Goal: Book appointment/travel/reservation

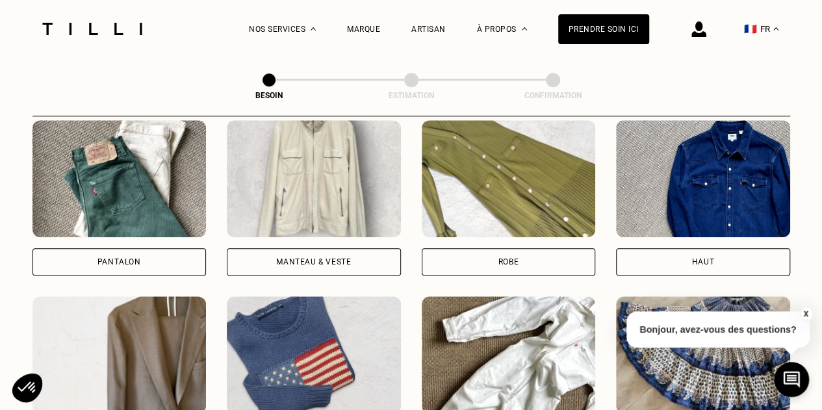
scroll to position [685, 0]
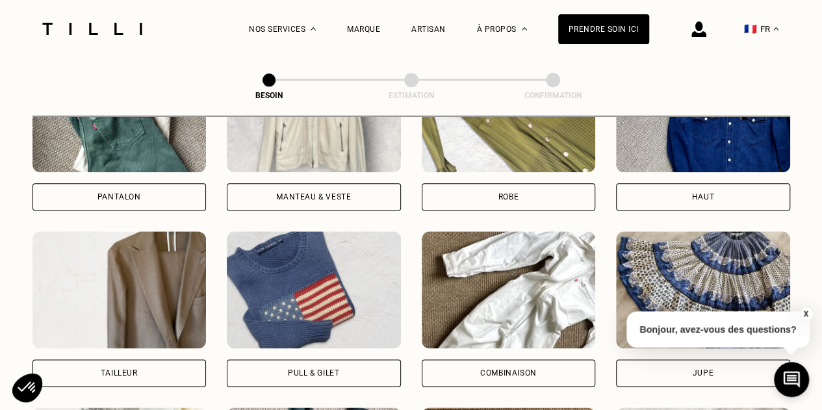
click at [450, 183] on div "Robe" at bounding box center [509, 196] width 174 height 27
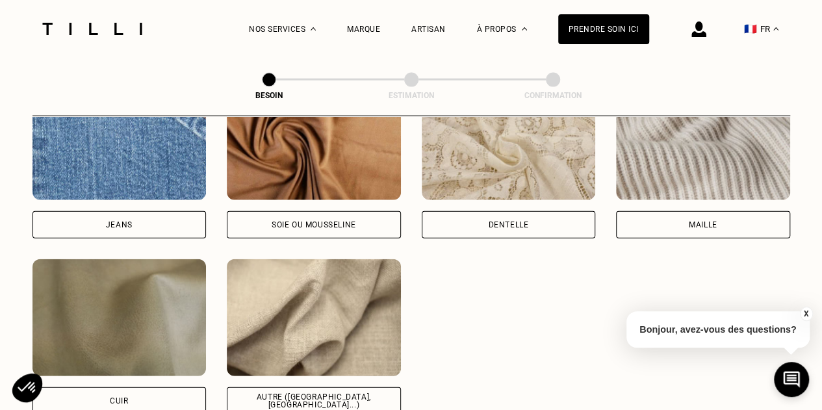
scroll to position [1456, 0]
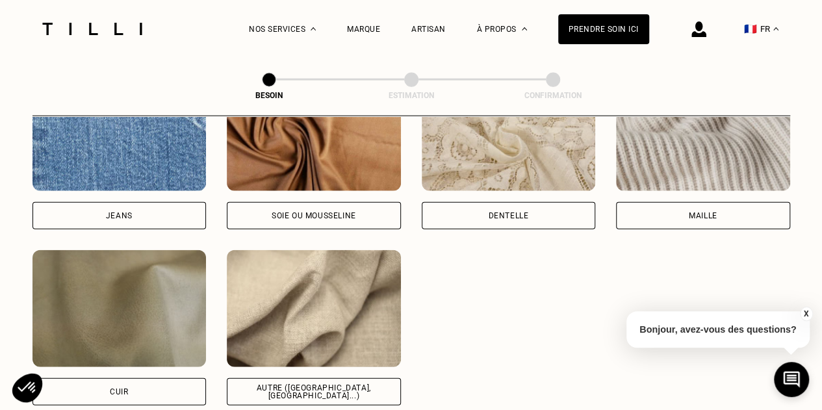
click at [330, 378] on div "Autre ([GEOGRAPHIC_DATA], [GEOGRAPHIC_DATA]...)" at bounding box center [314, 391] width 174 height 27
select select "FR"
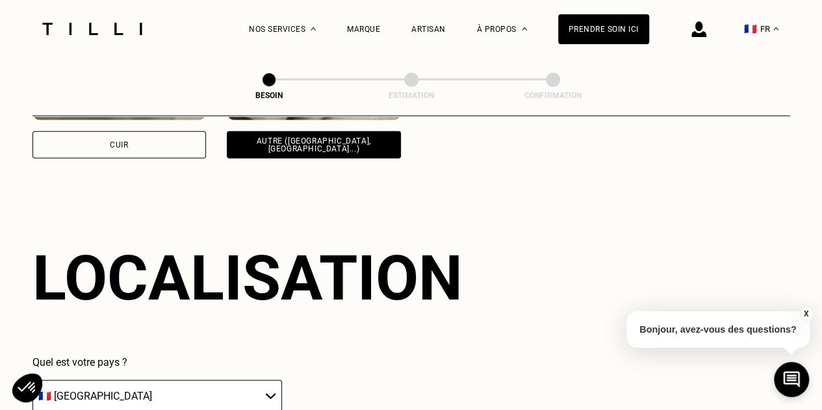
scroll to position [1746, 0]
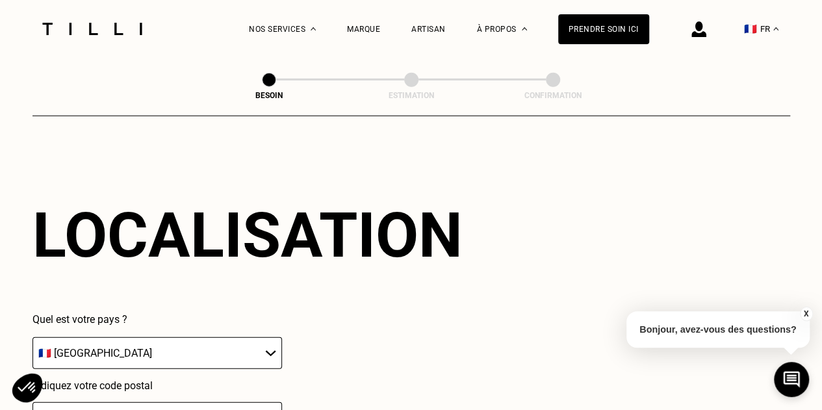
click at [216, 347] on select "🇩🇪 [GEOGRAPHIC_DATA] 🇦🇹 [GEOGRAPHIC_DATA] 🇧🇪 [GEOGRAPHIC_DATA] 🇧🇬 Bulgarie 🇨🇾 C…" at bounding box center [158, 353] width 250 height 32
click at [33, 337] on select "🇩🇪 [GEOGRAPHIC_DATA] 🇦🇹 [GEOGRAPHIC_DATA] 🇧🇪 [GEOGRAPHIC_DATA] 🇧🇬 Bulgarie 🇨🇾 C…" at bounding box center [158, 353] width 250 height 32
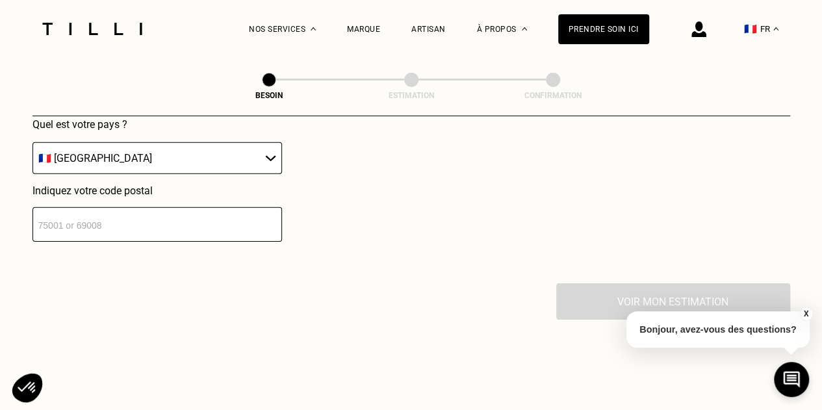
click at [151, 222] on input "number" at bounding box center [158, 224] width 250 height 34
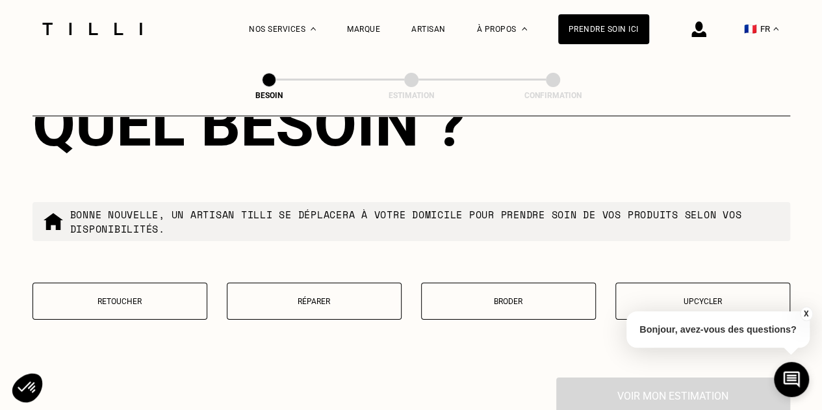
scroll to position [2199, 0]
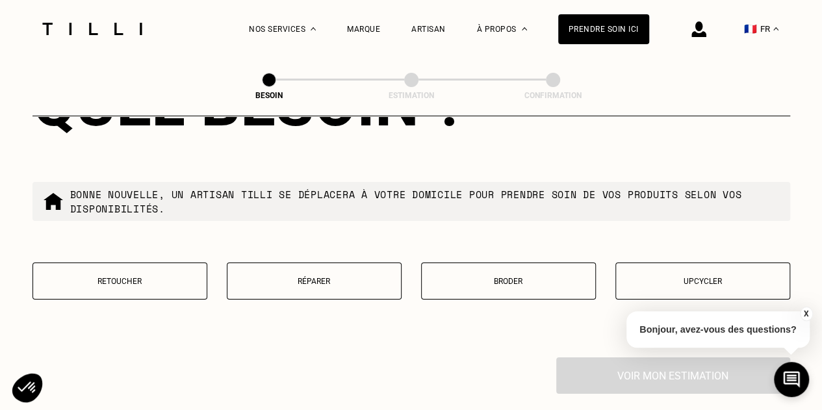
type input "33000"
click at [155, 277] on p "Retoucher" at bounding box center [120, 281] width 161 height 9
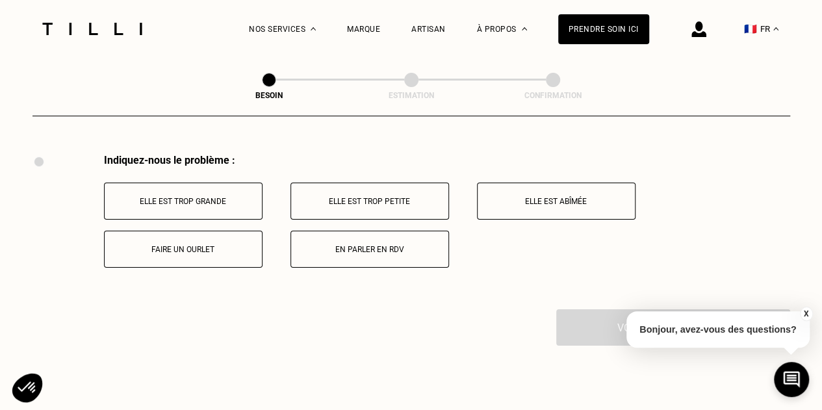
scroll to position [2401, 0]
click at [204, 247] on p "Faire un ourlet" at bounding box center [183, 251] width 144 height 9
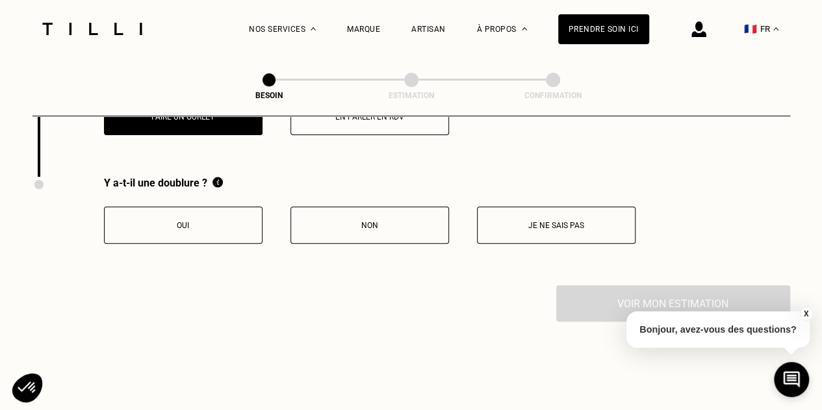
scroll to position [2558, 0]
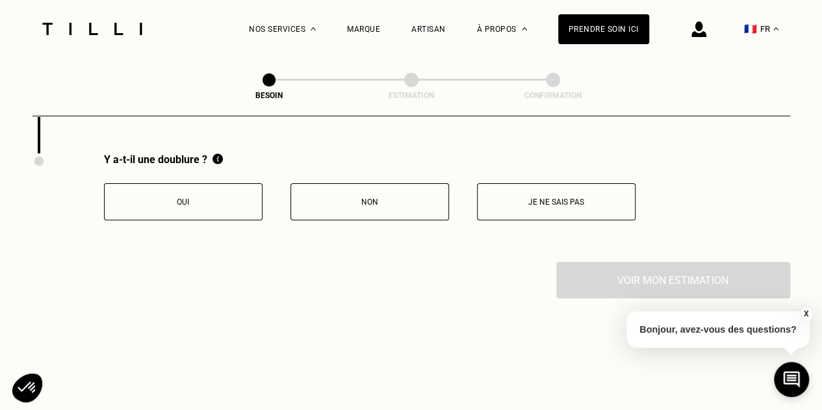
click at [200, 184] on button "Oui" at bounding box center [183, 201] width 159 height 37
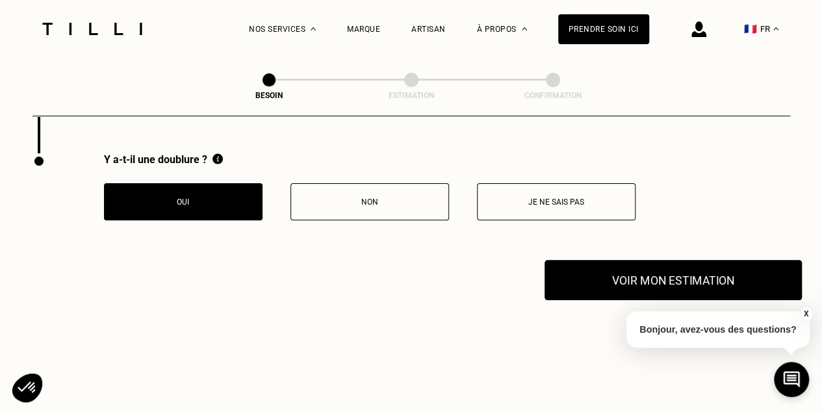
click at [670, 260] on button "Voir mon estimation" at bounding box center [673, 280] width 257 height 40
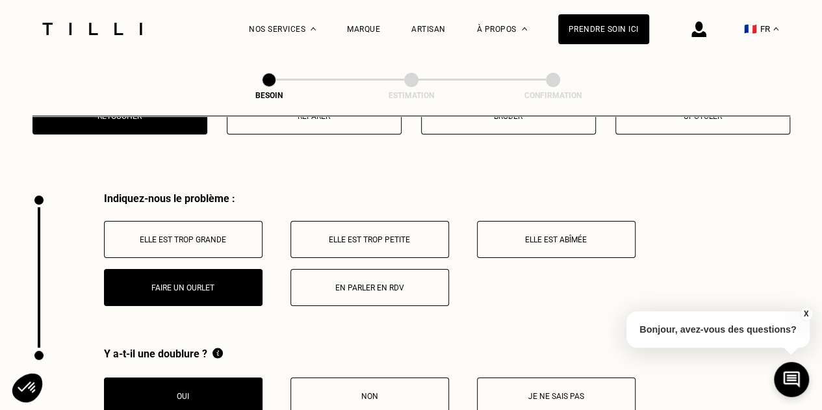
scroll to position [2363, 0]
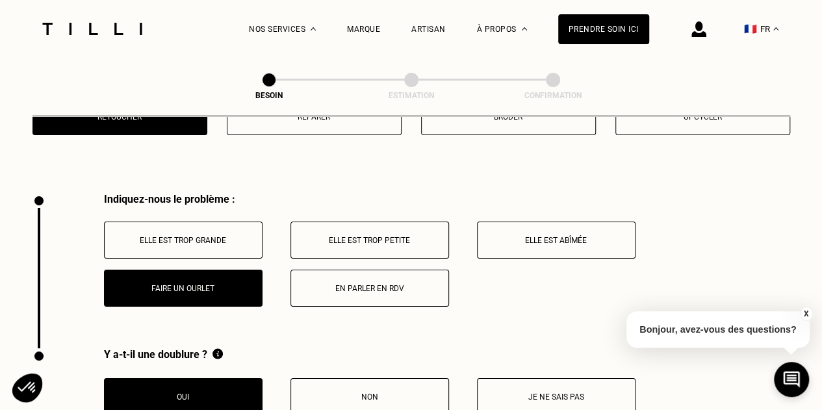
click at [195, 236] on p "Elle est trop grande" at bounding box center [183, 240] width 144 height 9
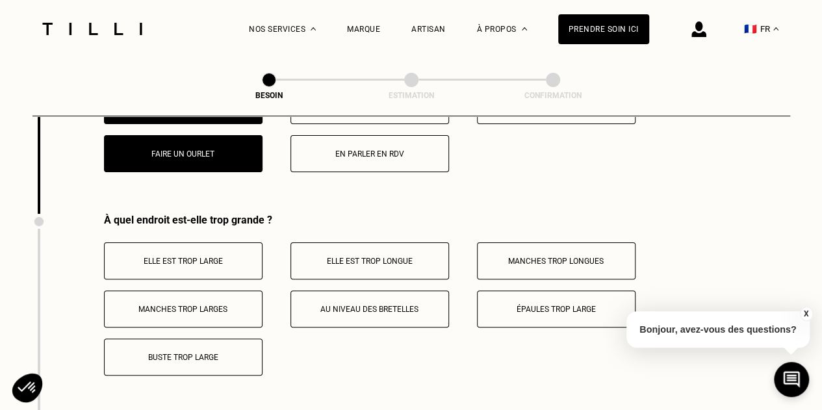
scroll to position [2558, 0]
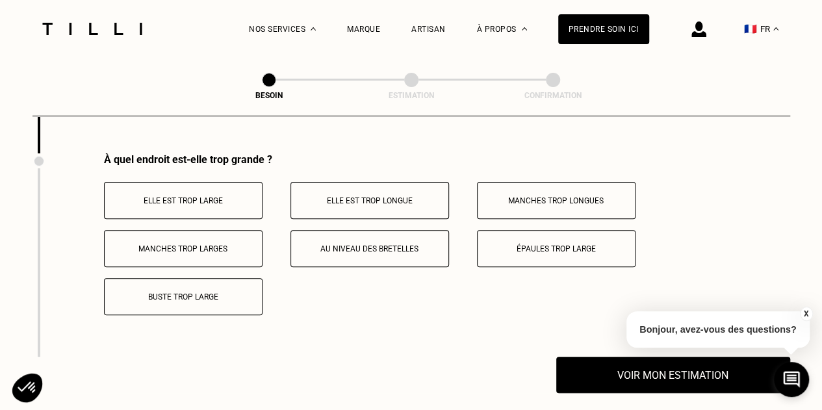
click at [390, 196] on p "Elle est trop longue" at bounding box center [370, 200] width 144 height 9
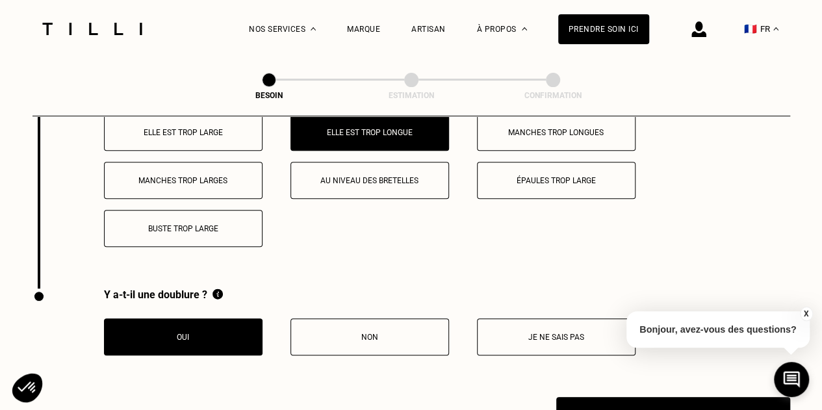
scroll to position [2689, 0]
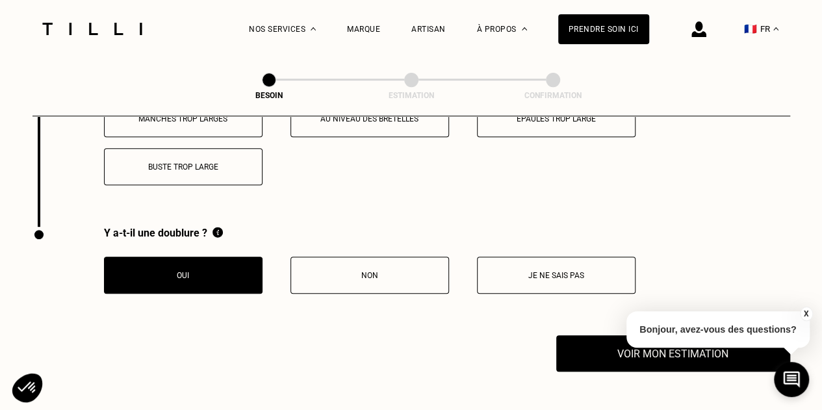
click at [177, 283] on button "Oui" at bounding box center [183, 275] width 159 height 37
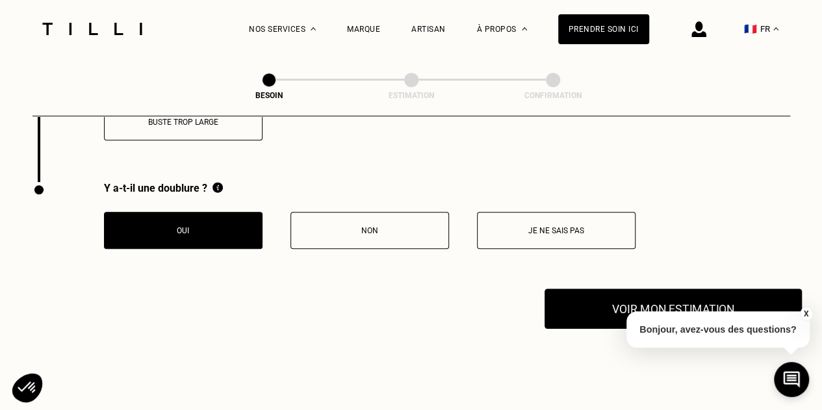
scroll to position [2754, 0]
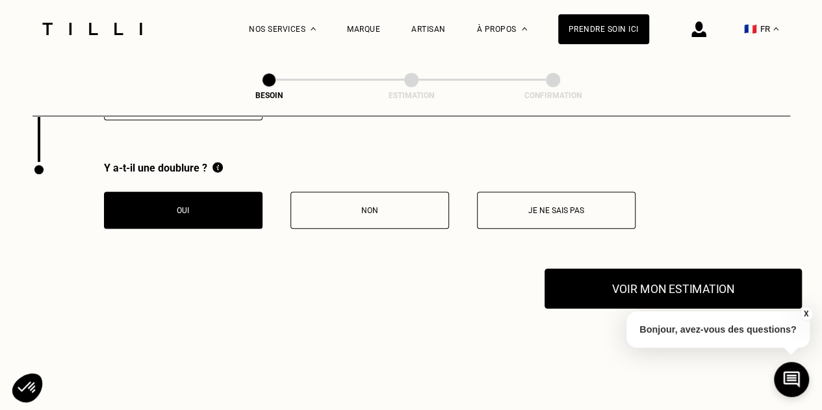
click at [590, 272] on button "Voir mon estimation" at bounding box center [673, 289] width 257 height 40
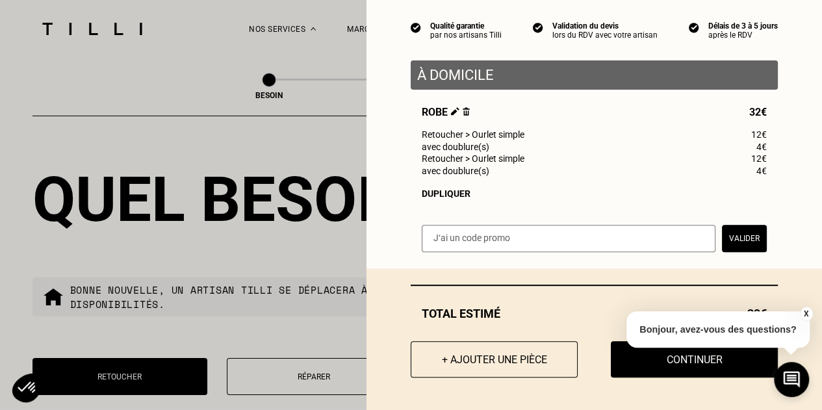
scroll to position [2298, 0]
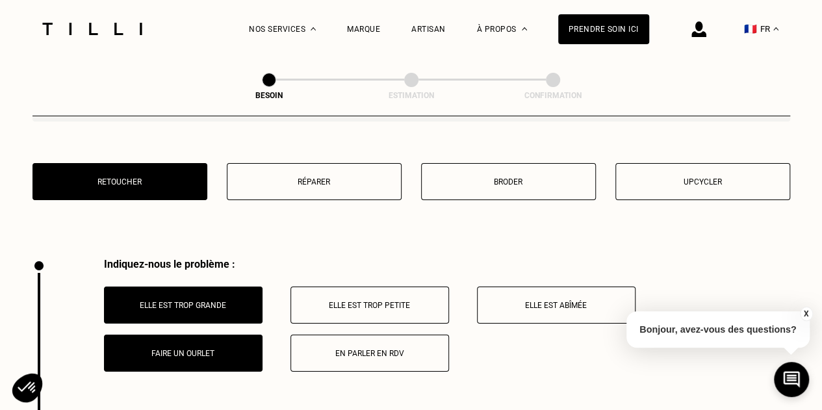
click at [213, 352] on button "Faire un ourlet" at bounding box center [183, 353] width 159 height 37
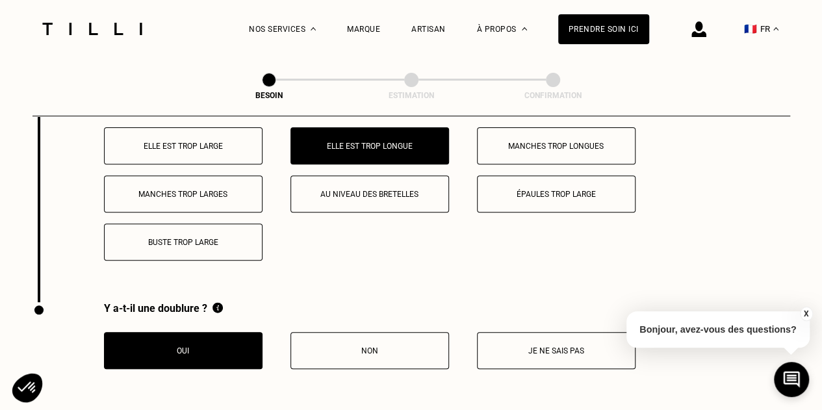
scroll to position [2689, 0]
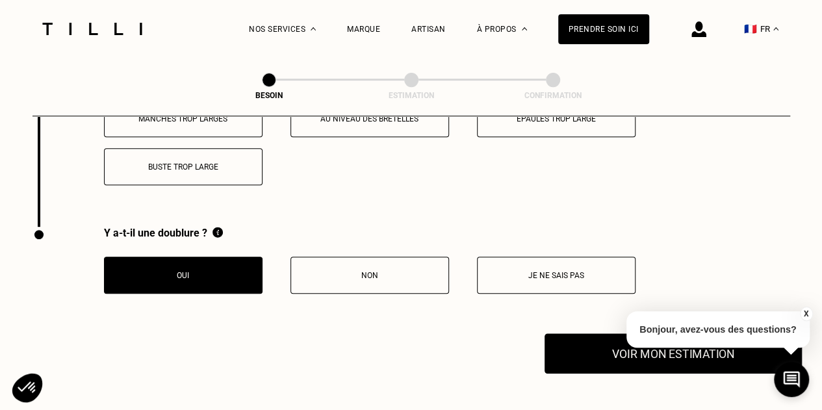
click at [595, 361] on button "Voir mon estimation" at bounding box center [673, 354] width 257 height 40
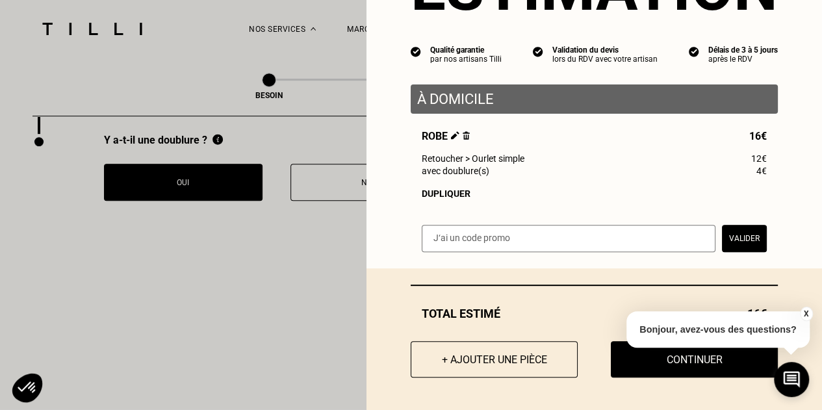
scroll to position [2819, 0]
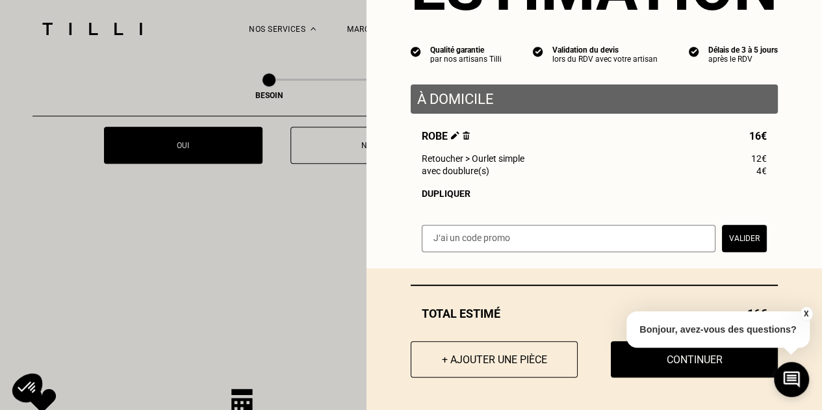
click at [802, 311] on button "X" at bounding box center [806, 314] width 13 height 14
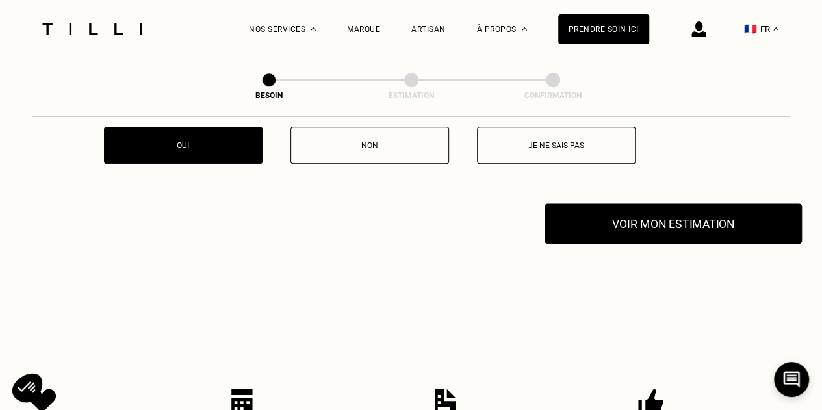
click at [650, 224] on button "Voir mon estimation" at bounding box center [673, 224] width 257 height 40
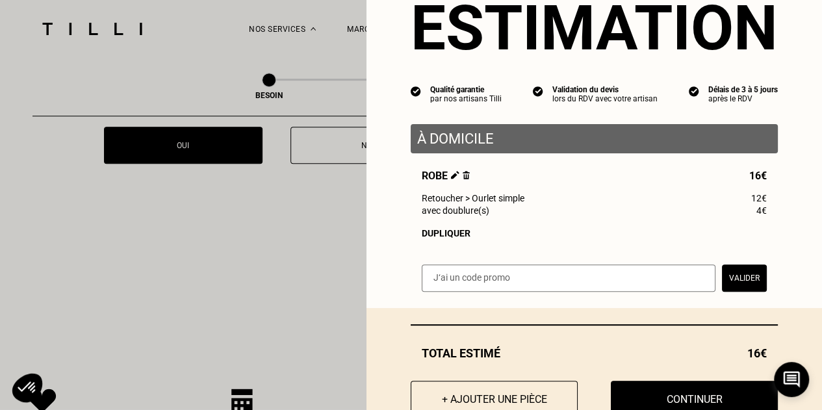
scroll to position [94, 0]
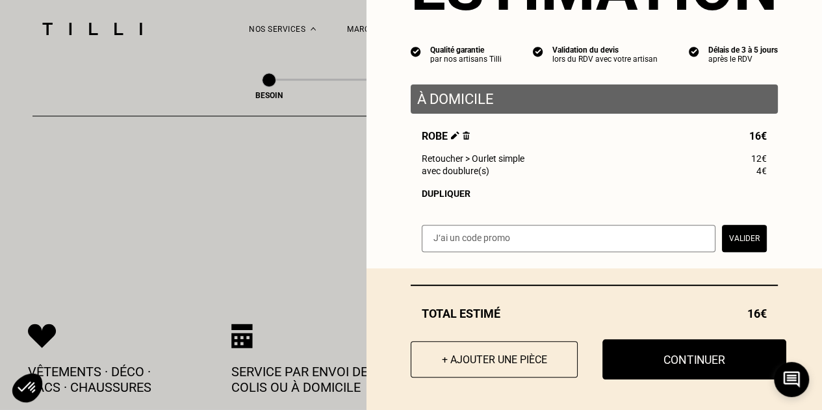
click at [657, 362] on button "Continuer" at bounding box center [695, 359] width 184 height 40
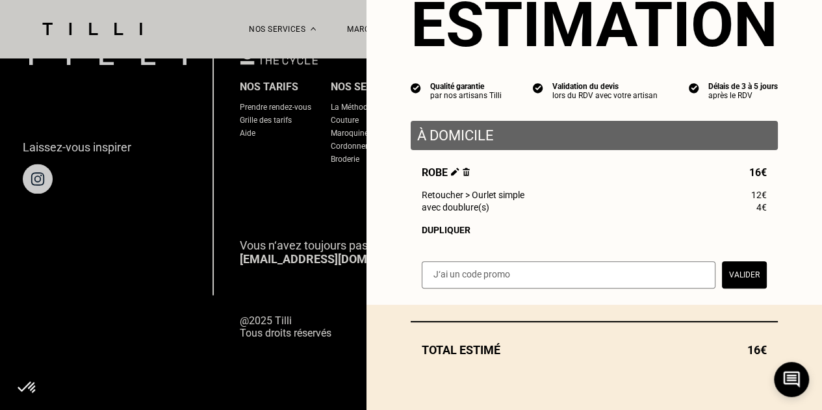
scroll to position [58, 0]
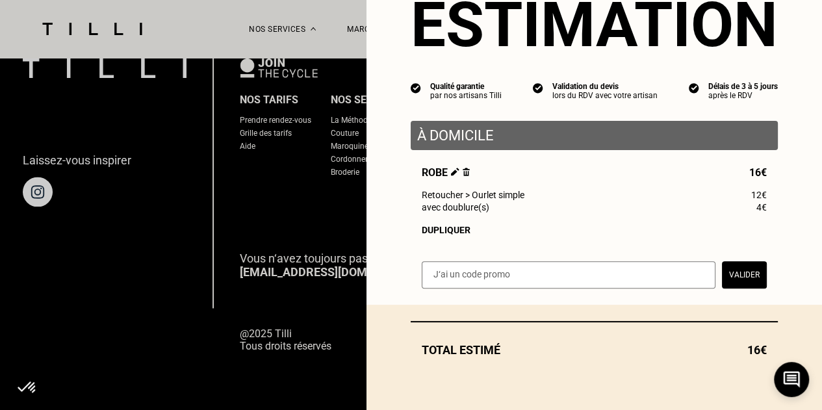
select select "FR"
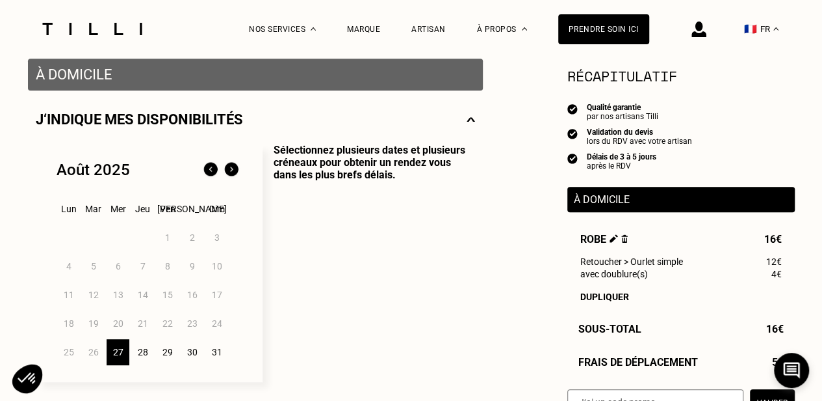
scroll to position [260, 0]
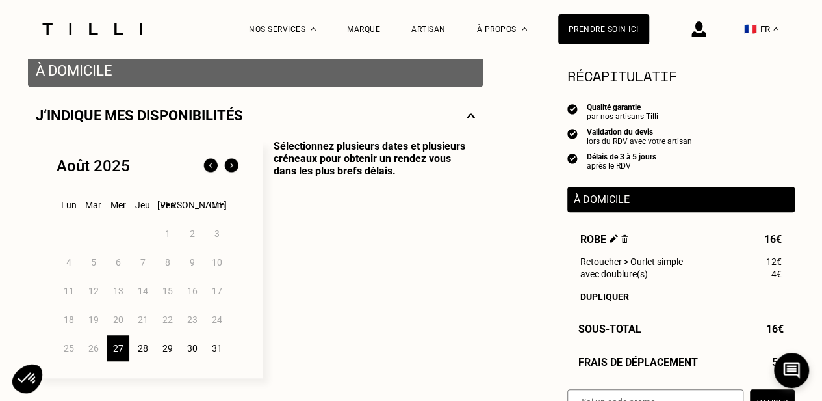
click at [145, 350] on div "28" at bounding box center [142, 348] width 23 height 26
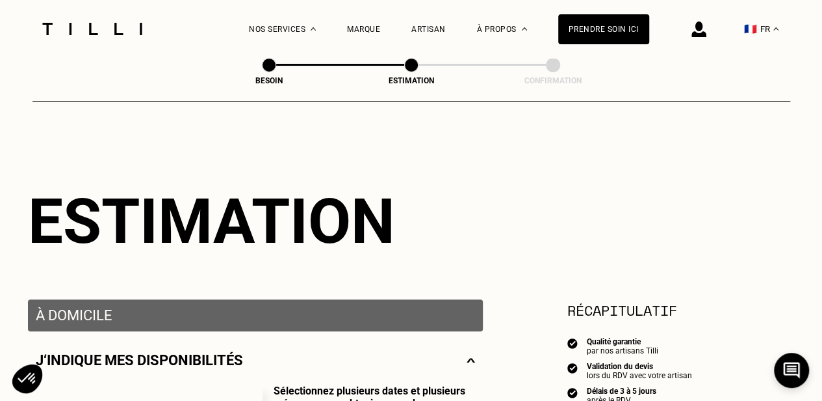
scroll to position [0, 0]
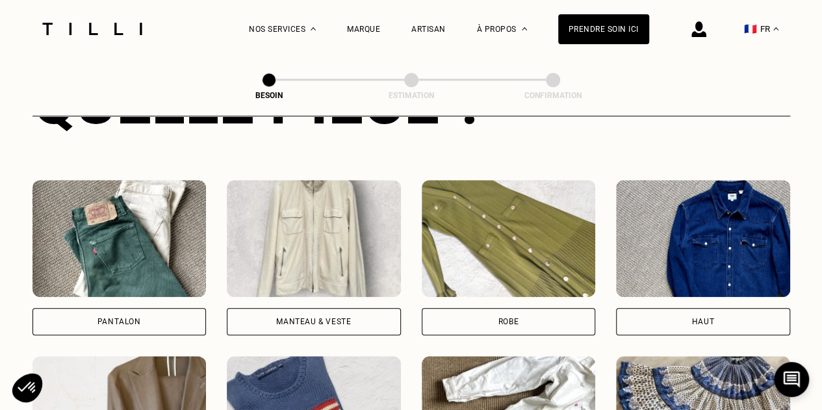
scroll to position [555, 0]
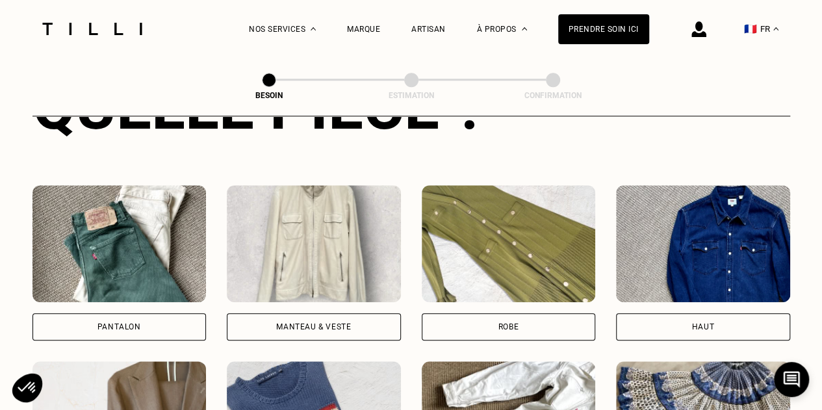
click at [538, 301] on div "Robe" at bounding box center [509, 262] width 174 height 155
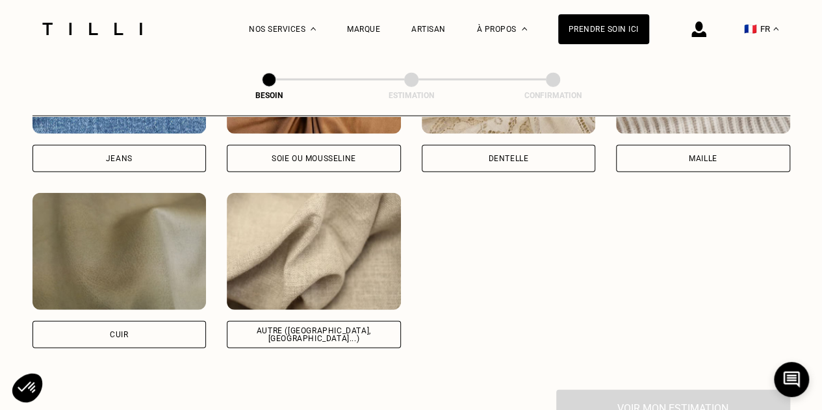
scroll to position [1586, 0]
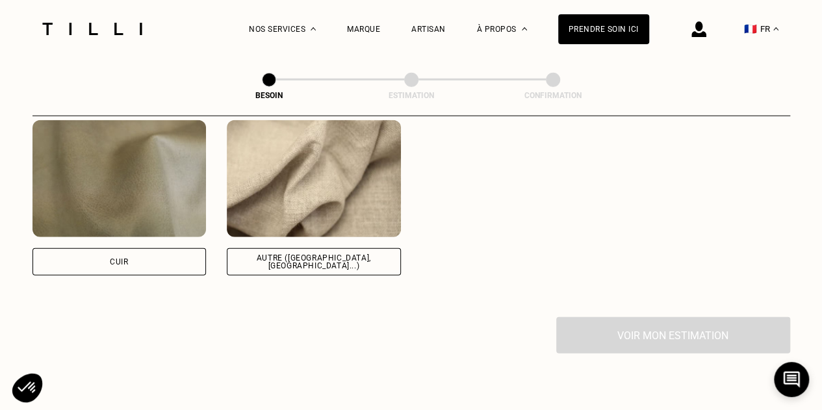
click at [358, 254] on div "Autre ([GEOGRAPHIC_DATA], [GEOGRAPHIC_DATA]...)" at bounding box center [314, 262] width 152 height 16
select select "FR"
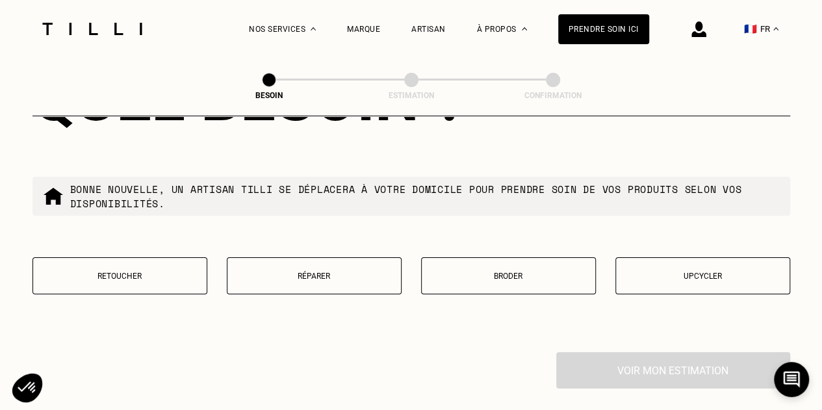
scroll to position [2269, 0]
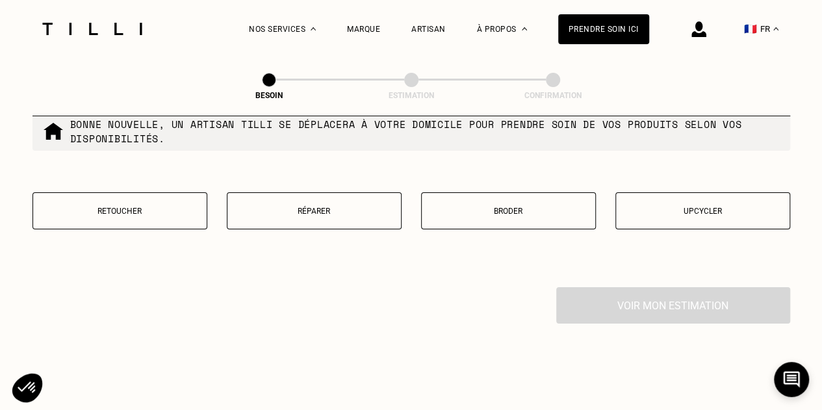
click at [191, 215] on button "Retoucher" at bounding box center [120, 210] width 175 height 37
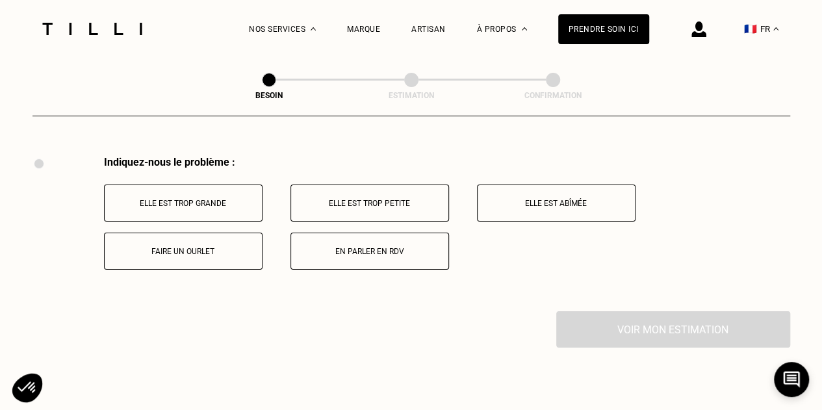
click at [205, 200] on button "Elle est trop grande" at bounding box center [183, 203] width 159 height 37
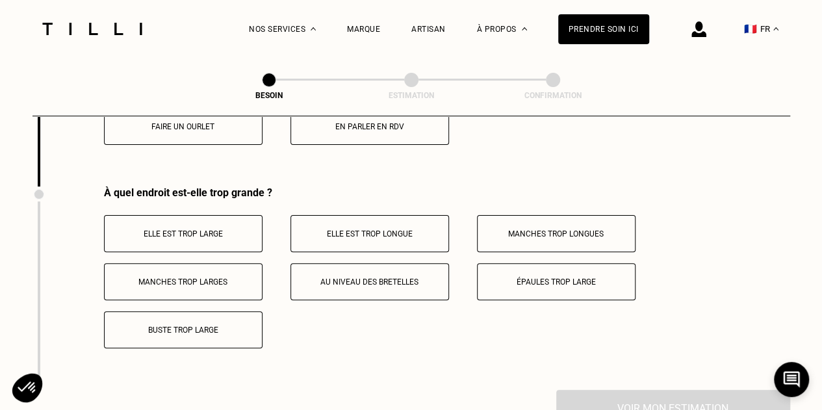
scroll to position [2558, 0]
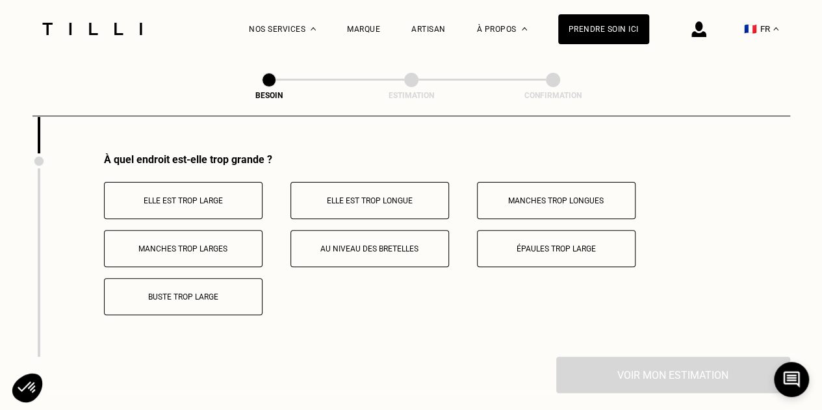
click at [353, 196] on p "Elle est trop longue" at bounding box center [370, 200] width 144 height 9
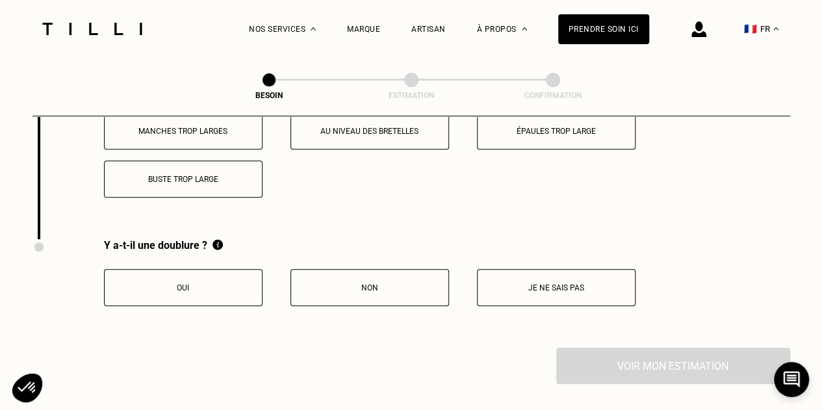
scroll to position [2689, 0]
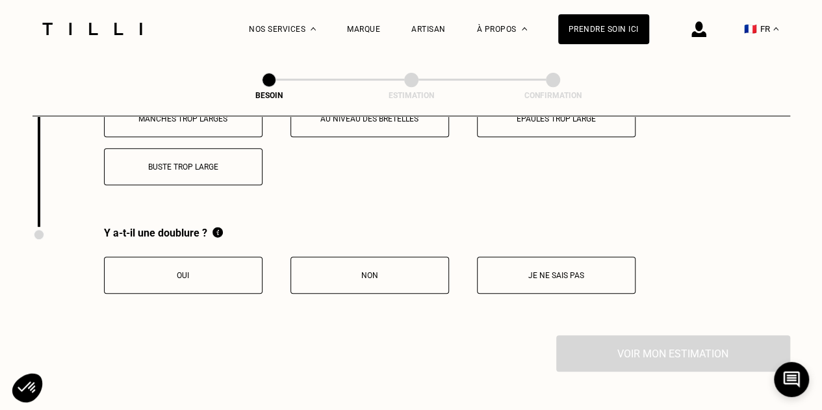
click at [243, 271] on p "Oui" at bounding box center [183, 275] width 144 height 9
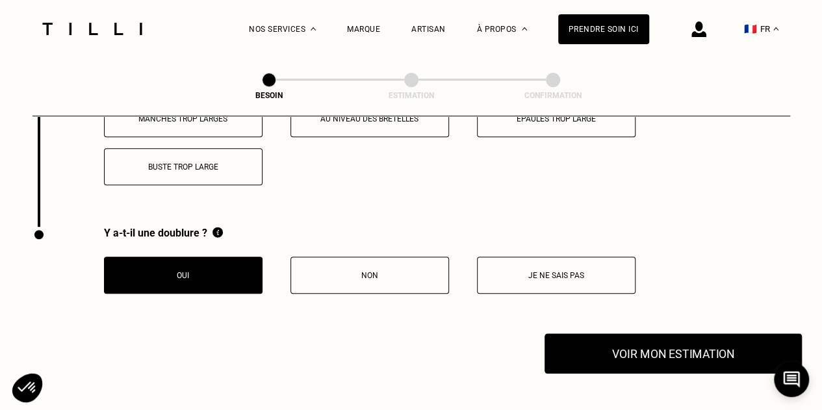
click at [648, 358] on button "Voir mon estimation" at bounding box center [673, 354] width 257 height 40
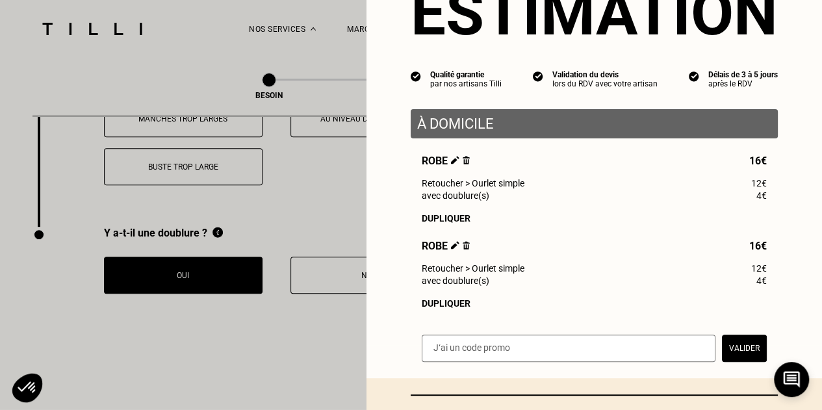
scroll to position [130, 0]
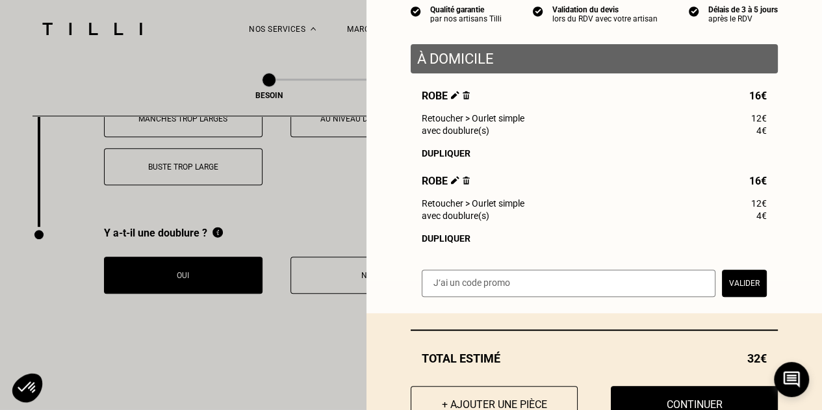
click at [463, 99] on img at bounding box center [466, 95] width 7 height 8
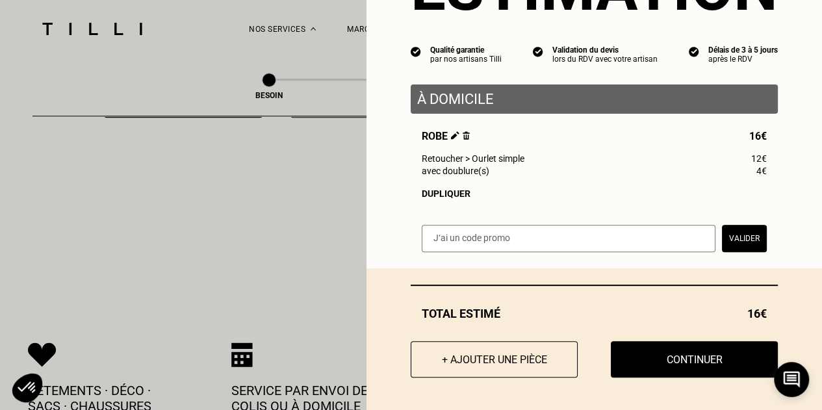
scroll to position [2884, 0]
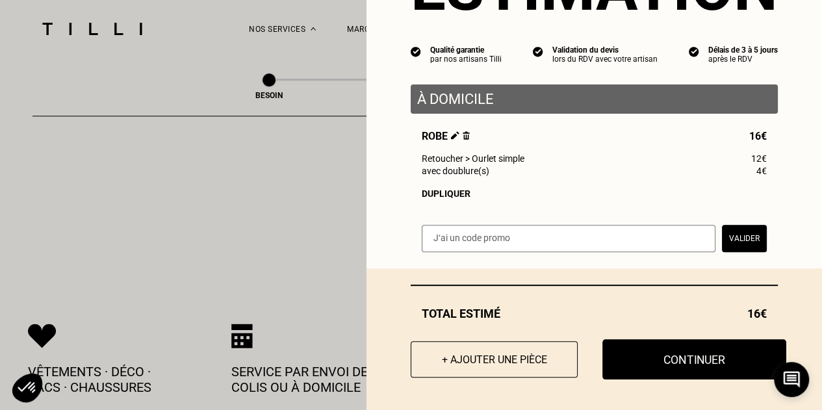
click at [640, 349] on button "Continuer" at bounding box center [695, 359] width 184 height 40
select select "FR"
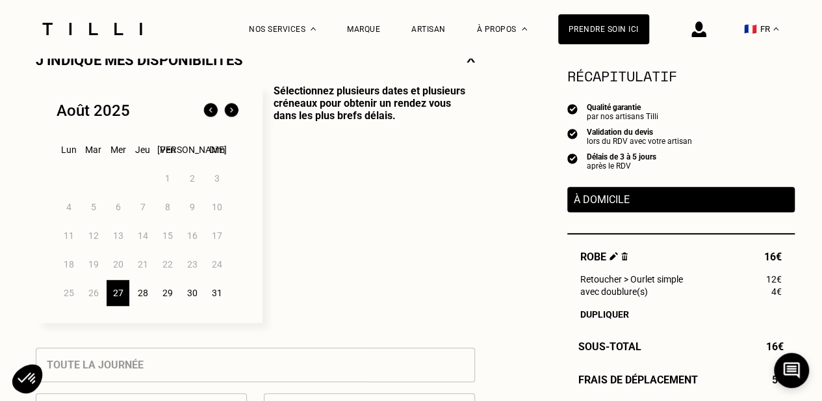
scroll to position [325, 0]
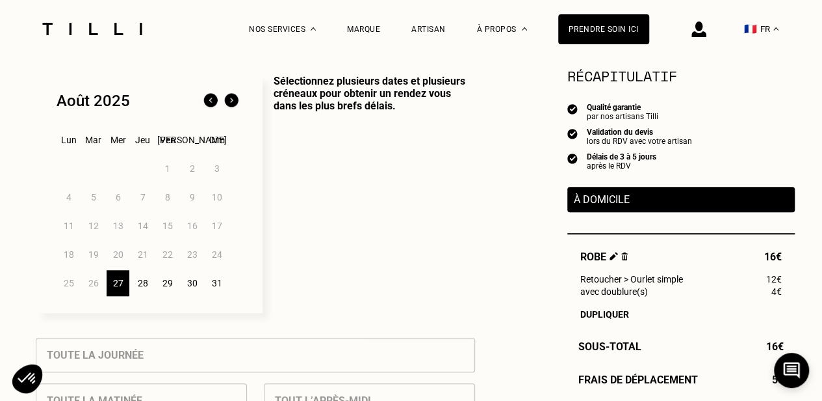
click at [148, 283] on div "28" at bounding box center [142, 283] width 23 height 26
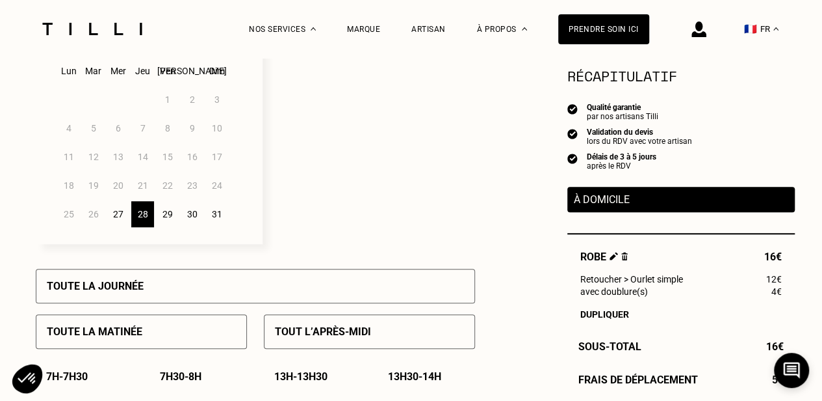
scroll to position [390, 0]
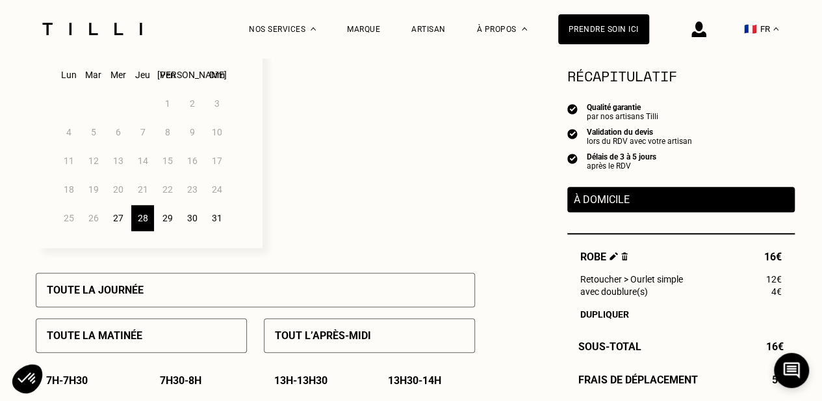
click at [166, 217] on div "29" at bounding box center [167, 218] width 23 height 26
click at [135, 218] on div "28" at bounding box center [142, 218] width 23 height 26
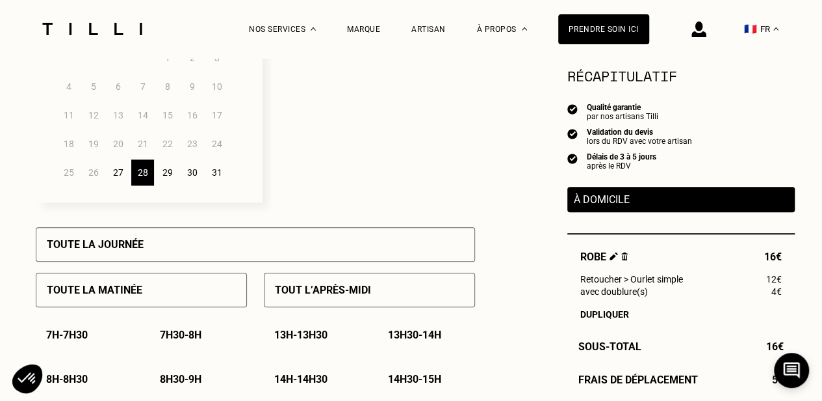
scroll to position [455, 0]
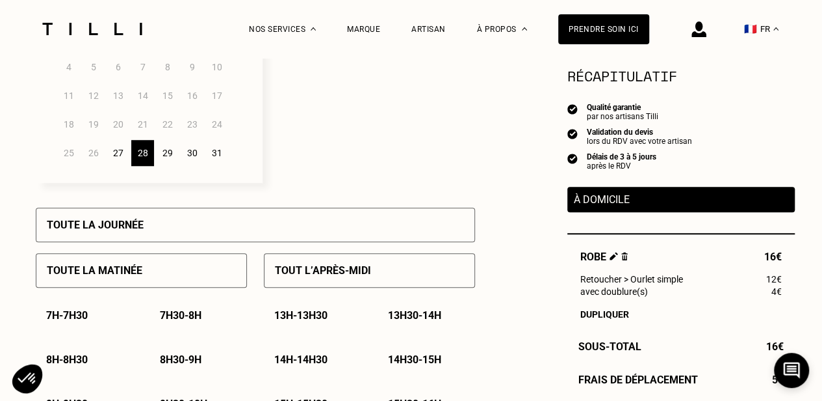
click at [166, 158] on div "29" at bounding box center [167, 153] width 23 height 26
drag, startPoint x: 150, startPoint y: 154, endPoint x: 212, endPoint y: 170, distance: 63.7
click at [150, 154] on div "28" at bounding box center [142, 153] width 23 height 26
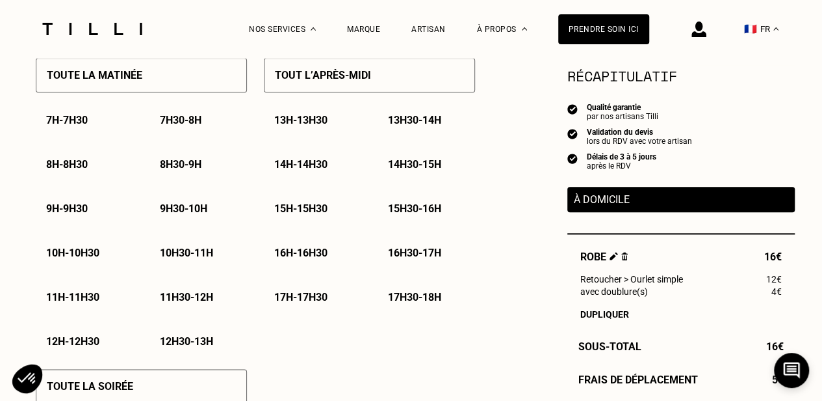
click at [308, 164] on p "14h - 14h30" at bounding box center [300, 164] width 53 height 12
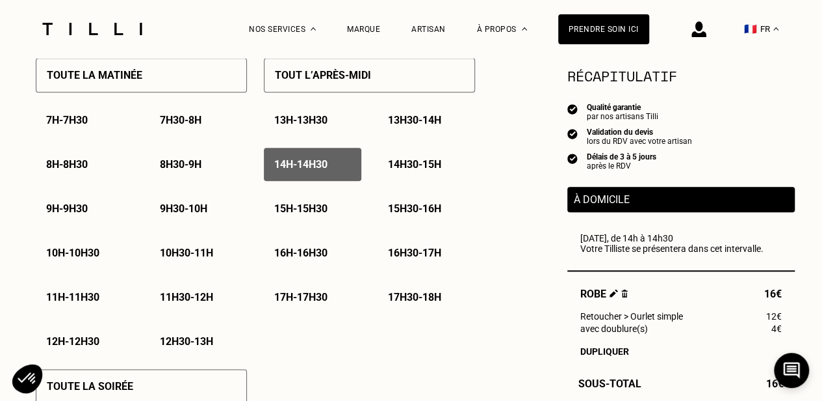
click at [430, 163] on p "14h30 - 15h" at bounding box center [414, 164] width 53 height 12
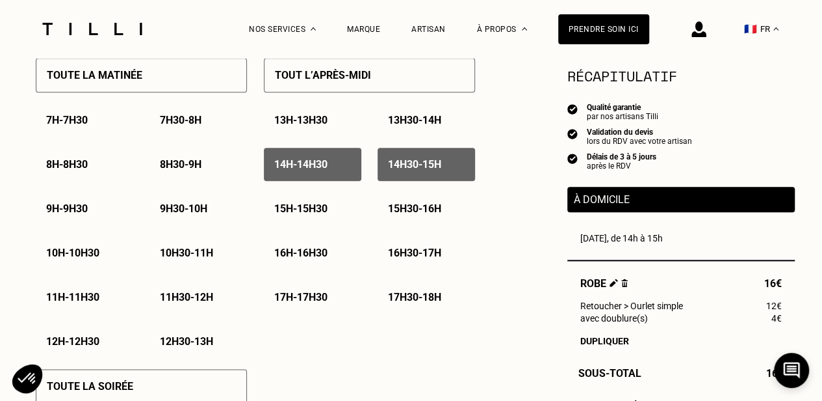
click at [319, 211] on p "15h - 15h30" at bounding box center [300, 208] width 53 height 12
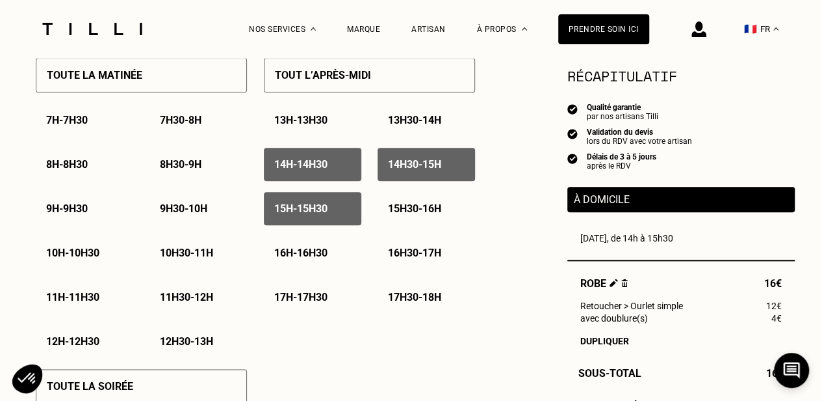
click at [440, 209] on p "15h30 - 16h" at bounding box center [414, 208] width 53 height 12
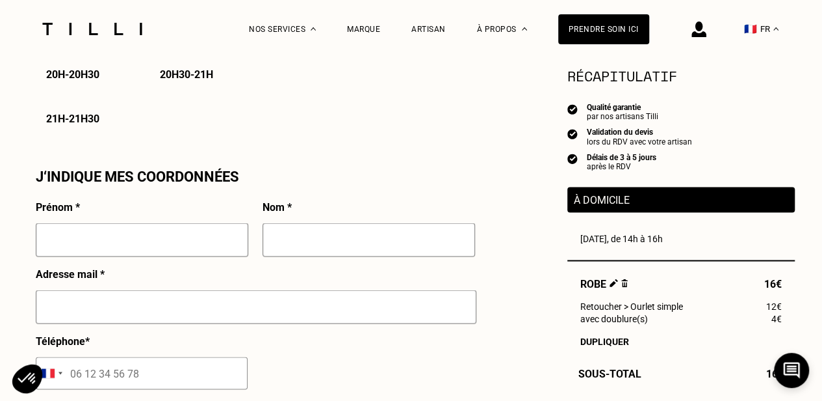
scroll to position [1170, 0]
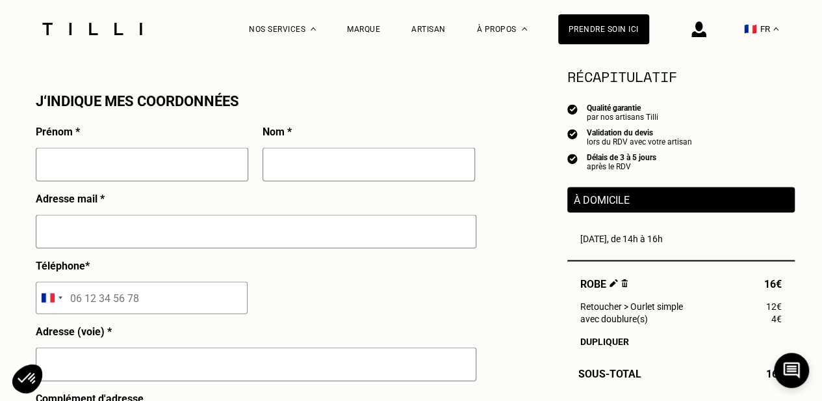
click at [128, 174] on input "text" at bounding box center [142, 164] width 213 height 34
type input "Olympia"
click at [331, 169] on input "text" at bounding box center [369, 164] width 213 height 34
type input "Le Gras"
click at [267, 230] on input "text" at bounding box center [256, 231] width 441 height 34
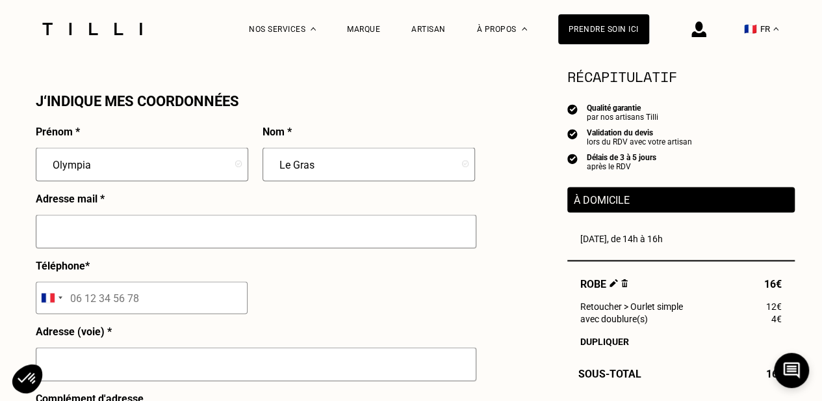
type input "[EMAIL_ADDRESS][DOMAIN_NAME]"
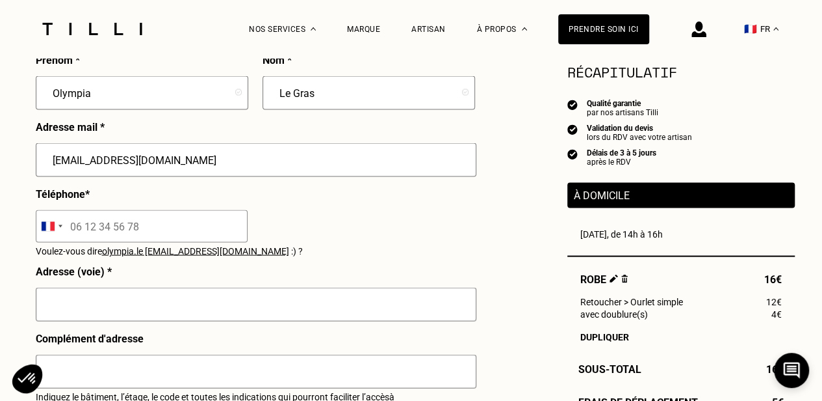
scroll to position [1300, 0]
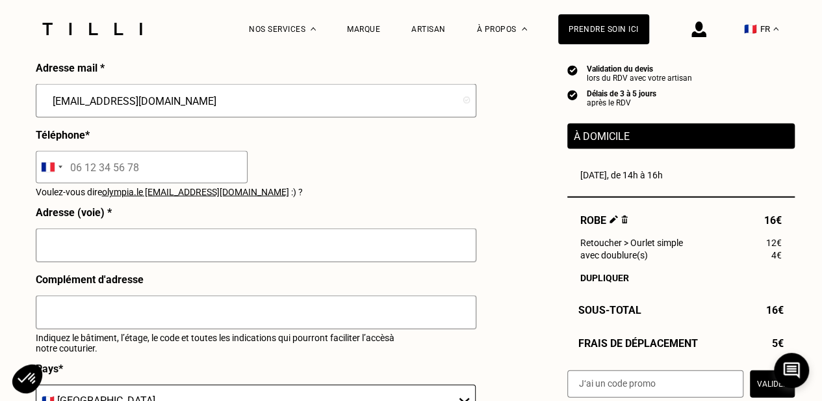
click at [131, 180] on input "tel" at bounding box center [142, 167] width 212 height 33
type input "06 65 42 93 53"
click at [109, 261] on input "text" at bounding box center [256, 245] width 441 height 34
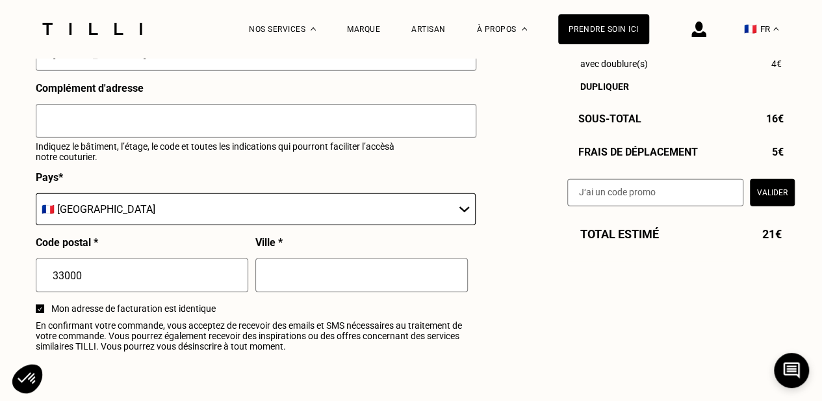
scroll to position [1495, 0]
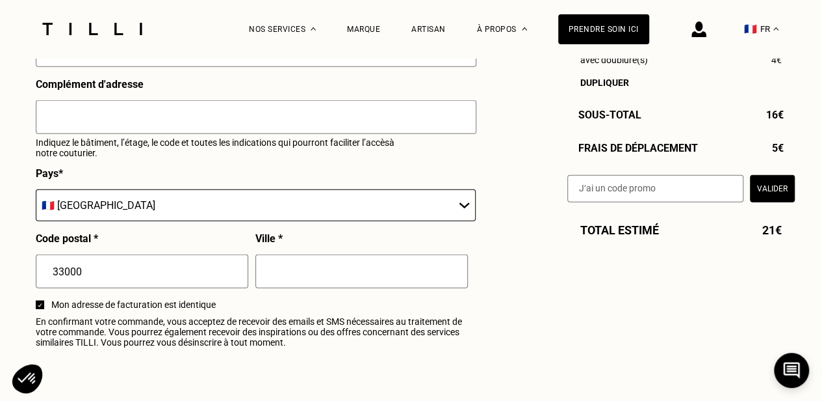
type input "[STREET_ADDRESS]"
click at [317, 285] on input "text" at bounding box center [362, 271] width 213 height 34
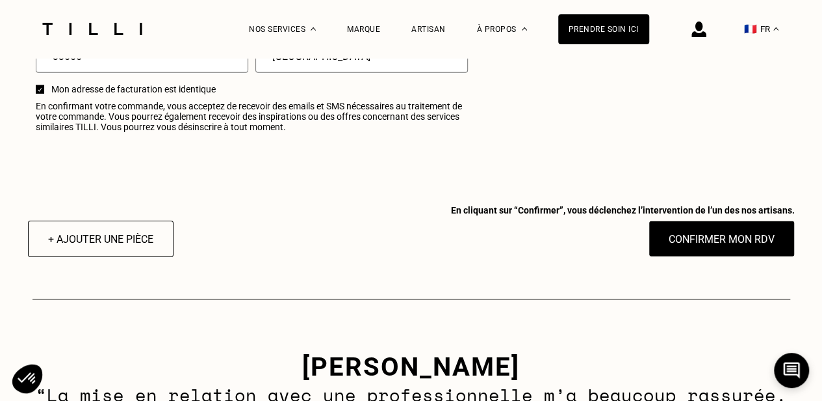
scroll to position [1690, 0]
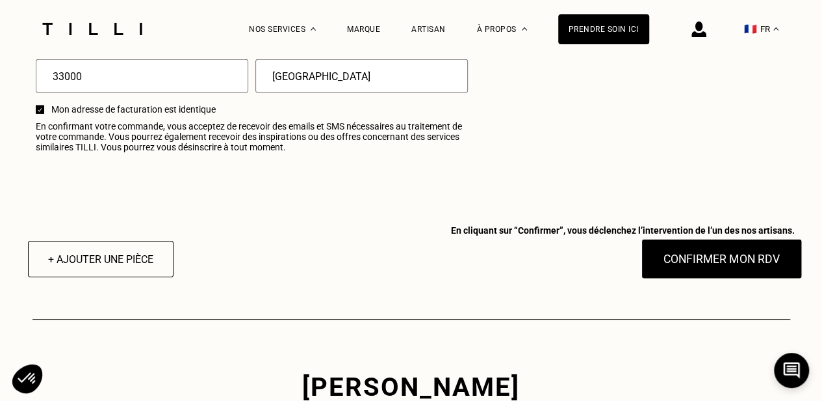
type input "[GEOGRAPHIC_DATA]"
click at [706, 264] on button "Confirmer mon RDV" at bounding box center [721, 259] width 161 height 40
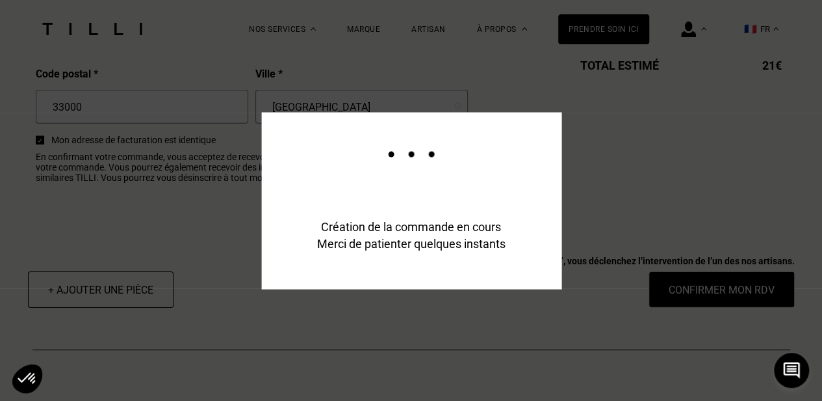
scroll to position [1722, 0]
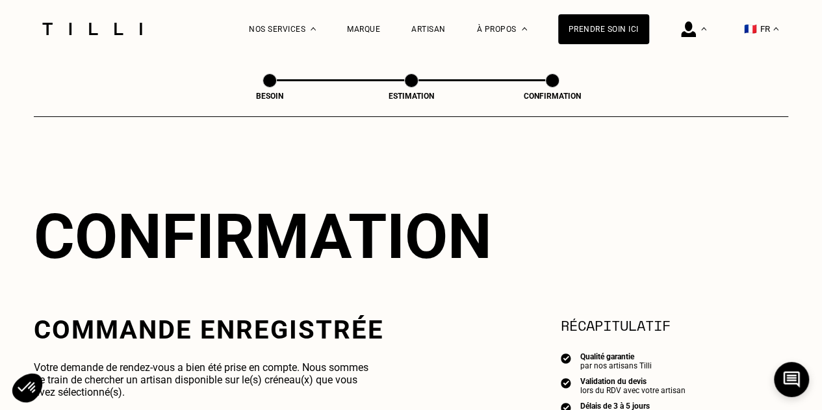
scroll to position [65, 0]
